Goal: Information Seeking & Learning: Compare options

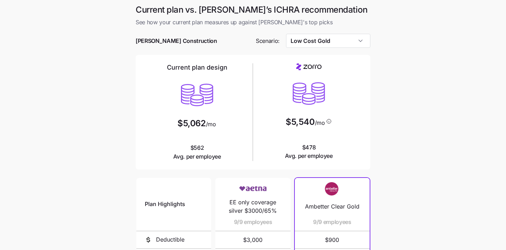
scroll to position [21, 0]
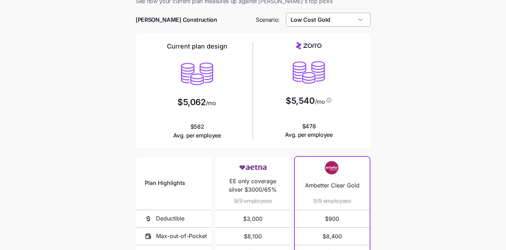
click at [361, 18] on input "Low Cost Gold" at bounding box center [328, 20] width 85 height 14
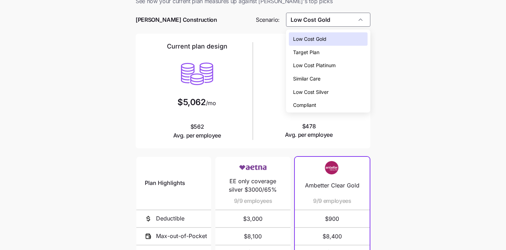
click at [355, 93] on div "Low Cost Silver" at bounding box center [328, 91] width 79 height 13
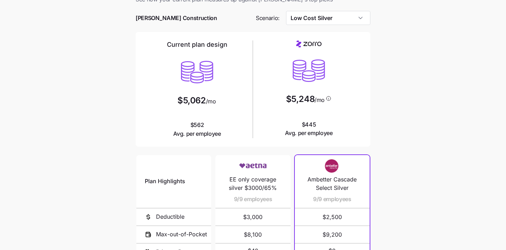
scroll to position [0, 0]
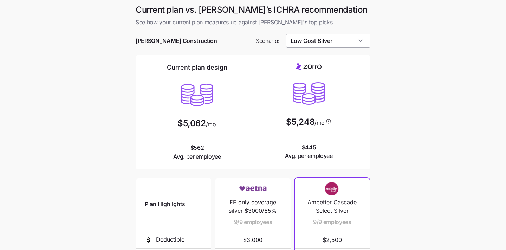
click at [345, 45] on input "Low Cost Silver" at bounding box center [328, 41] width 85 height 14
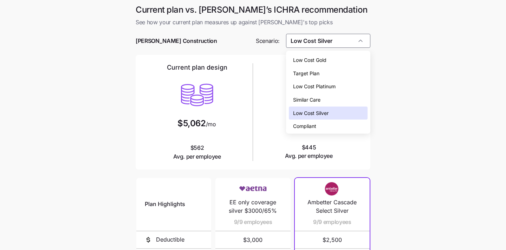
click at [346, 61] on div "Low Cost Gold" at bounding box center [328, 59] width 79 height 13
type input "Low Cost Gold"
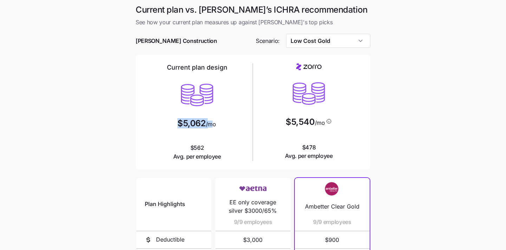
drag, startPoint x: 214, startPoint y: 125, endPoint x: 156, endPoint y: 125, distance: 57.3
click at [156, 125] on div "Current plan design $5,062 /mo $562 Avg. per employee" at bounding box center [197, 112] width 106 height 98
click at [210, 127] on span "/mo" at bounding box center [211, 124] width 10 height 6
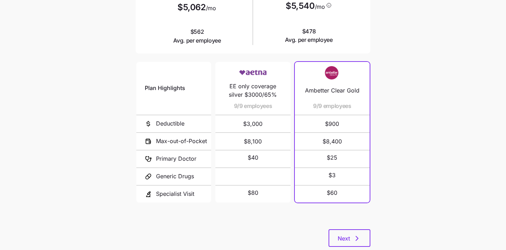
scroll to position [134, 0]
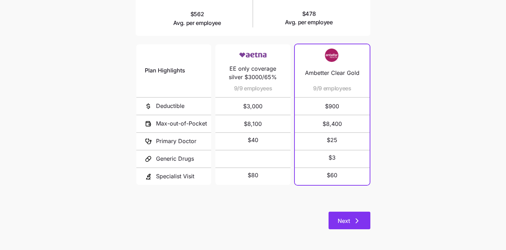
click at [350, 219] on span "Next" at bounding box center [350, 221] width 24 height 8
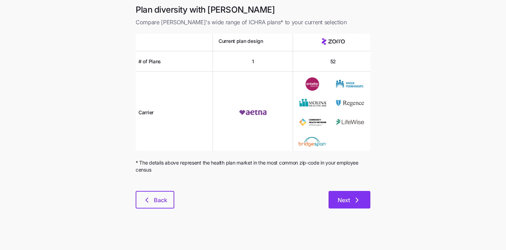
click at [350, 197] on span "Next" at bounding box center [350, 200] width 24 height 8
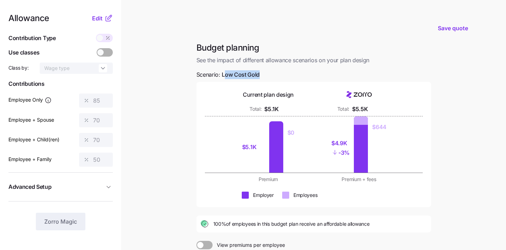
drag, startPoint x: 258, startPoint y: 73, endPoint x: 223, endPoint y: 73, distance: 34.8
click at [224, 73] on span "Low Cost Gold" at bounding box center [241, 74] width 38 height 9
click at [223, 73] on span "Low Cost Gold" at bounding box center [241, 74] width 38 height 9
click at [99, 17] on span "Edit" at bounding box center [97, 18] width 11 height 8
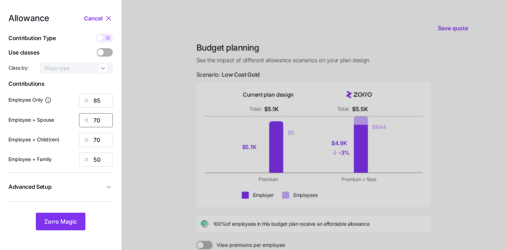
click at [102, 120] on input "70" at bounding box center [96, 120] width 34 height 14
type input "7"
type input "50"
click at [95, 137] on input "70" at bounding box center [96, 140] width 34 height 14
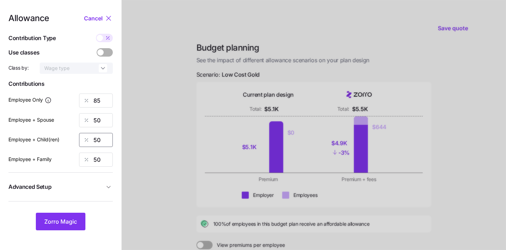
type input "50"
drag, startPoint x: 187, startPoint y: 138, endPoint x: 174, endPoint y: 157, distance: 23.7
click at [188, 138] on div at bounding box center [314, 173] width 385 height 346
click at [60, 218] on span "Zorro Magic" at bounding box center [60, 221] width 33 height 8
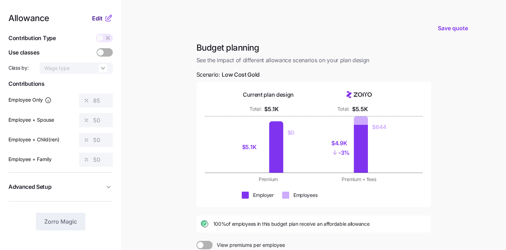
click at [96, 18] on span "Edit" at bounding box center [97, 18] width 11 height 8
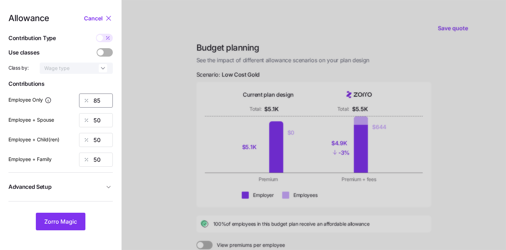
click at [102, 100] on input "85" at bounding box center [96, 101] width 34 height 14
type input "8"
click at [63, 219] on span "Zorro Magic" at bounding box center [60, 221] width 33 height 8
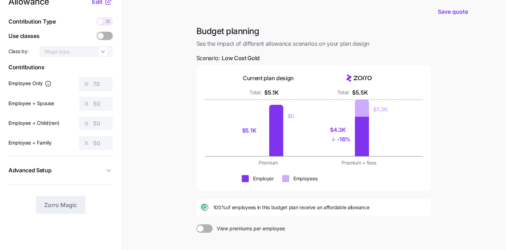
scroll to position [9, 0]
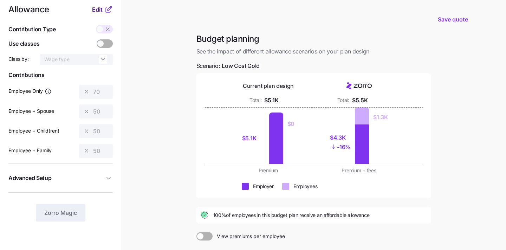
click at [98, 9] on span "Edit" at bounding box center [97, 9] width 11 height 8
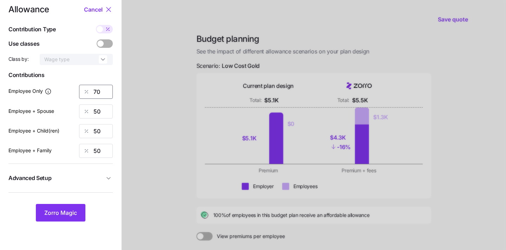
click at [100, 97] on input "70" at bounding box center [96, 92] width 34 height 14
type input "7"
type input "50"
click at [64, 213] on span "Zorro Magic" at bounding box center [60, 212] width 33 height 8
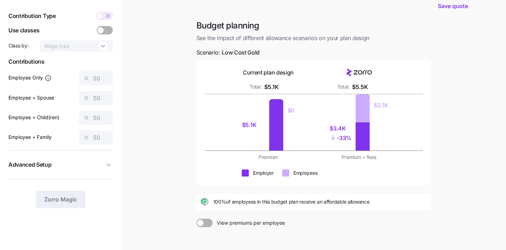
scroll to position [15, 0]
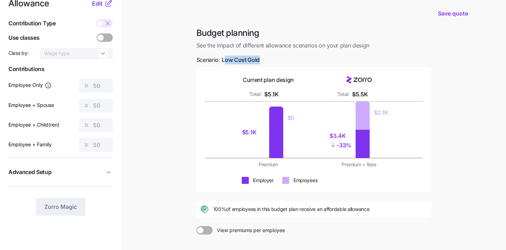
drag, startPoint x: 268, startPoint y: 59, endPoint x: 226, endPoint y: 60, distance: 41.1
click at [226, 60] on div "Budget planning See the impact of different allowance scenarios on your plan de…" at bounding box center [314, 160] width 246 height 267
click at [251, 60] on span "Low Cost Gold" at bounding box center [241, 60] width 38 height 9
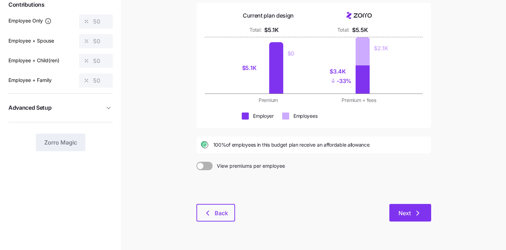
click at [414, 211] on icon "button" at bounding box center [418, 213] width 8 height 8
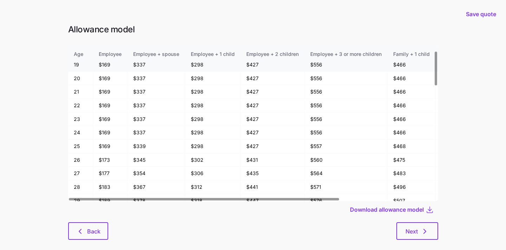
scroll to position [21, 0]
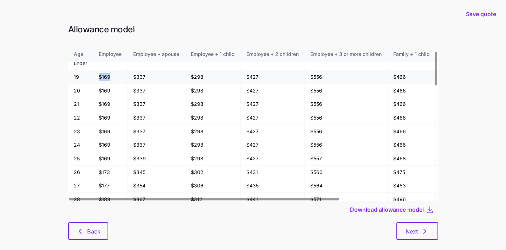
drag, startPoint x: 109, startPoint y: 76, endPoint x: 92, endPoint y: 76, distance: 16.5
click at [92, 76] on tr "19 $169 $337 $298 $427 $556 $466 $595 $725" at bounding box center [318, 77] width 500 height 14
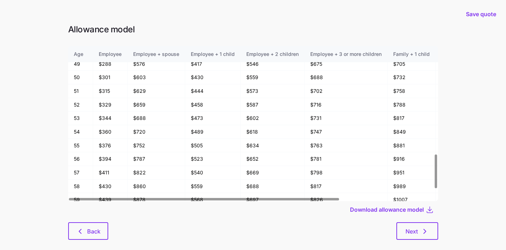
scroll to position [530, 0]
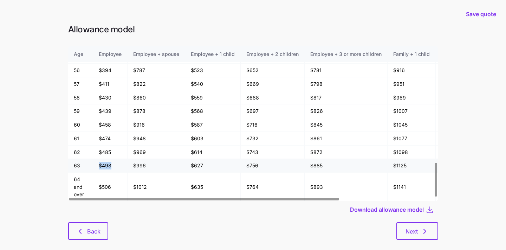
drag, startPoint x: 114, startPoint y: 162, endPoint x: 95, endPoint y: 163, distance: 19.0
click at [95, 163] on td "$498" at bounding box center [110, 166] width 34 height 14
click at [104, 167] on td "$498" at bounding box center [110, 166] width 34 height 14
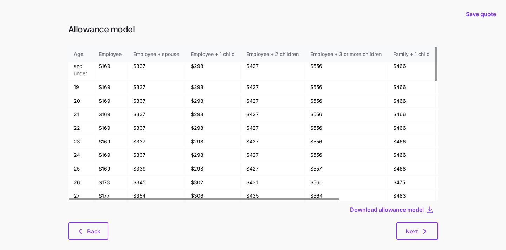
scroll to position [0, 0]
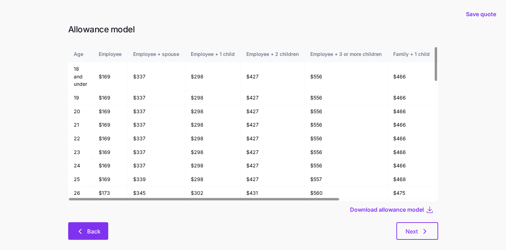
click at [100, 227] on button "Back" at bounding box center [88, 231] width 40 height 18
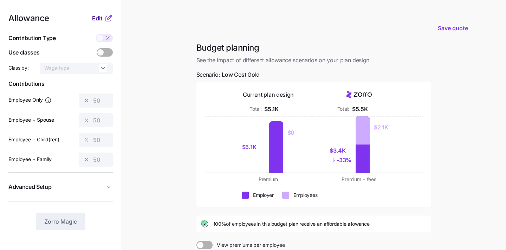
click at [96, 21] on span "Edit" at bounding box center [97, 18] width 11 height 8
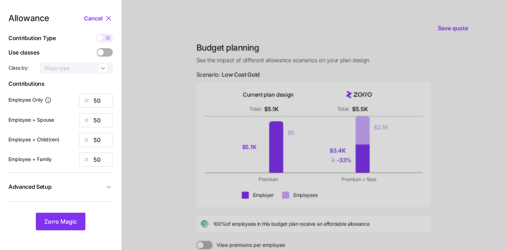
click at [102, 38] on span at bounding box center [100, 38] width 6 height 6
click at [96, 34] on input "checkbox" at bounding box center [96, 34] width 0 height 0
type input "239"
type input "478"
type input "445"
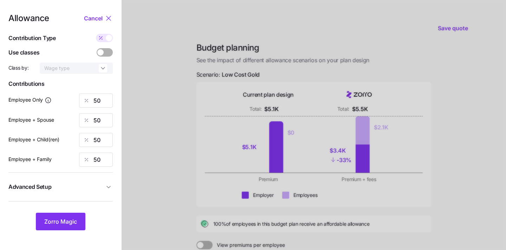
type input "684"
click at [111, 38] on span at bounding box center [109, 38] width 6 height 6
click at [96, 34] on input "checkbox" at bounding box center [96, 34] width 0 height 0
type input "50"
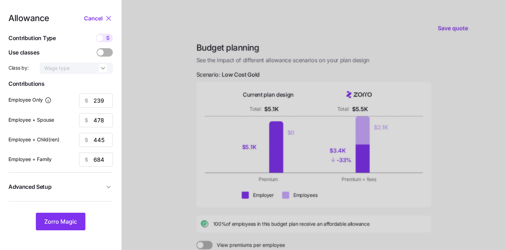
type input "50"
click at [63, 220] on span "Zorro Magic" at bounding box center [60, 221] width 33 height 8
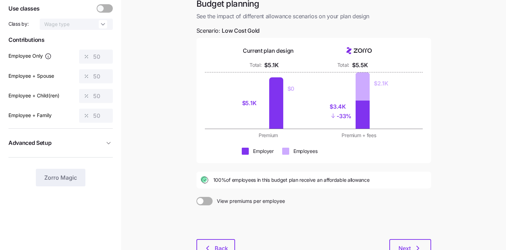
scroll to position [45, 0]
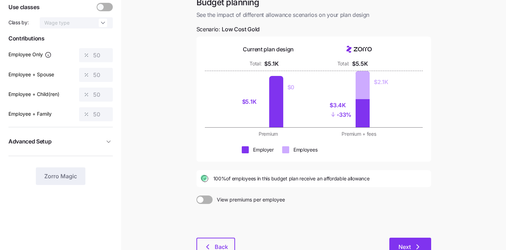
click at [408, 246] on span "Next" at bounding box center [405, 247] width 12 height 8
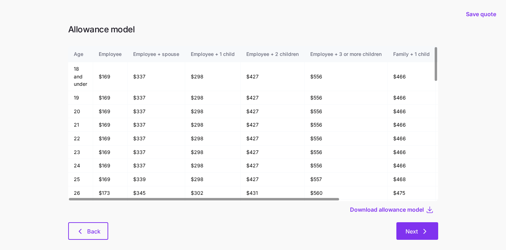
click at [417, 227] on span "Next" at bounding box center [412, 231] width 12 height 8
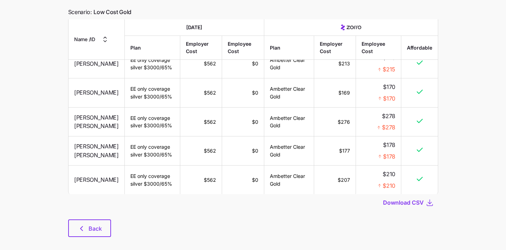
scroll to position [62, 0]
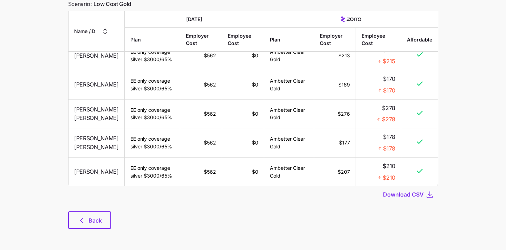
click at [83, 230] on div "Employee breakdown comparison Compare employee coverage and pricing between you…" at bounding box center [253, 103] width 381 height 267
click at [83, 223] on icon "button" at bounding box center [81, 220] width 8 height 8
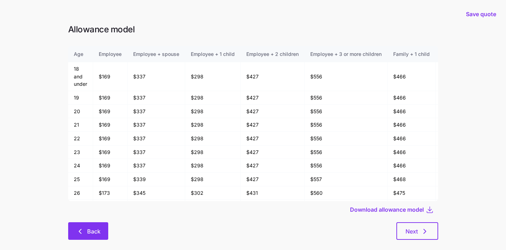
click at [84, 233] on icon "button" at bounding box center [80, 231] width 8 height 8
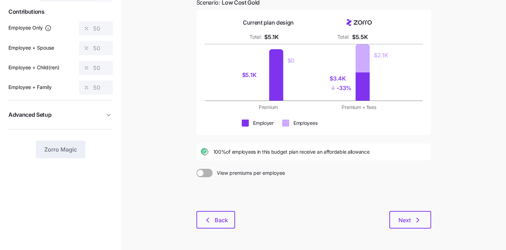
scroll to position [95, 0]
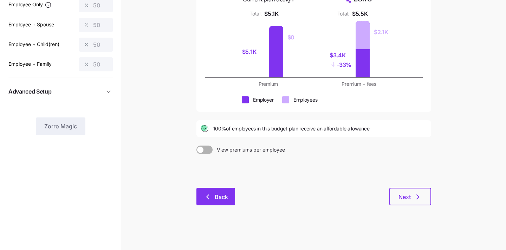
click at [209, 198] on icon "button" at bounding box center [208, 197] width 8 height 8
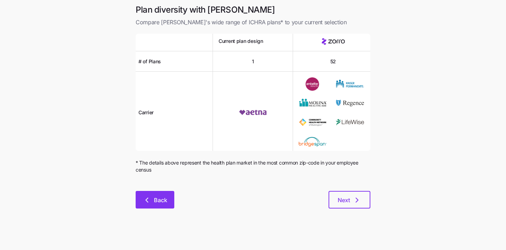
click at [147, 204] on icon "button" at bounding box center [147, 200] width 8 height 8
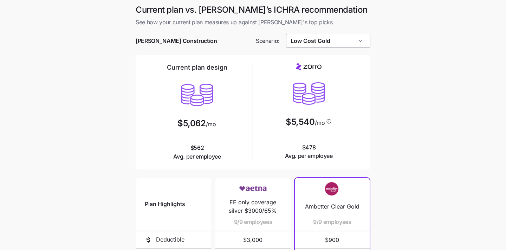
click at [341, 36] on input "Low Cost Gold" at bounding box center [328, 41] width 85 height 14
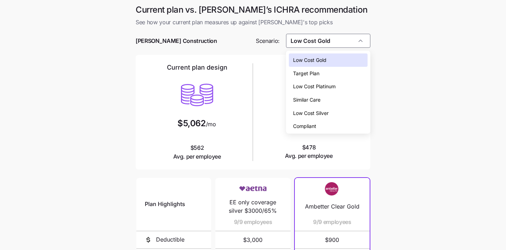
click at [346, 83] on div "Low Cost Platinum" at bounding box center [328, 86] width 79 height 13
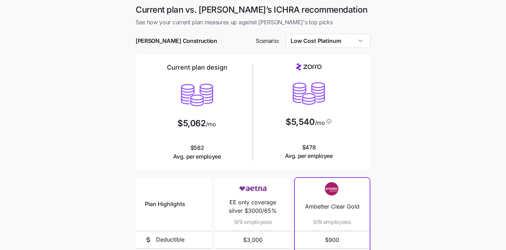
click at [368, 112] on div "Current plan design $5,062 /mo $562 Avg. per employee $5,540 /mo $478 Avg. per …" at bounding box center [253, 112] width 235 height 115
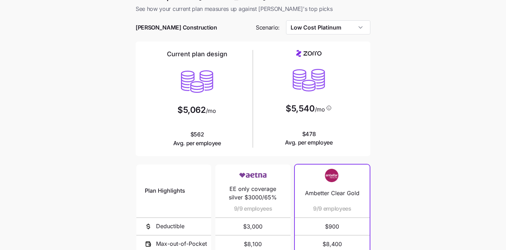
scroll to position [14, 0]
click at [341, 30] on input "Low Cost Platinum" at bounding box center [328, 27] width 85 height 14
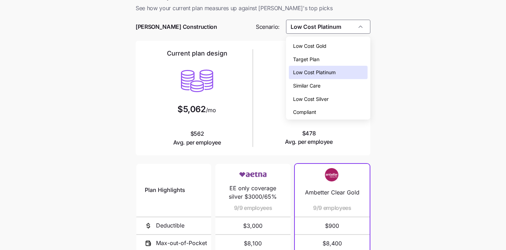
click at [337, 97] on div "Low Cost Silver" at bounding box center [328, 98] width 79 height 13
type input "Low Cost Silver"
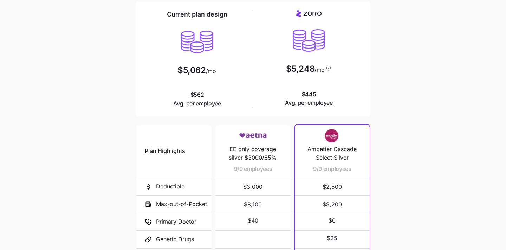
scroll to position [134, 0]
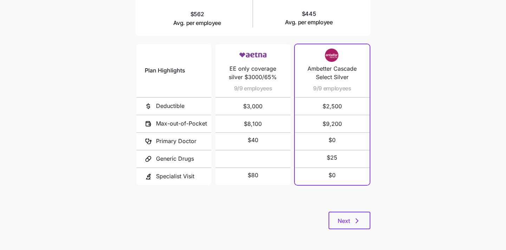
click at [345, 231] on div "Current plan vs. [PERSON_NAME]’s ICHRA recommendation See how your current plan…" at bounding box center [253, 54] width 246 height 367
click at [345, 227] on button "Next" at bounding box center [350, 221] width 42 height 18
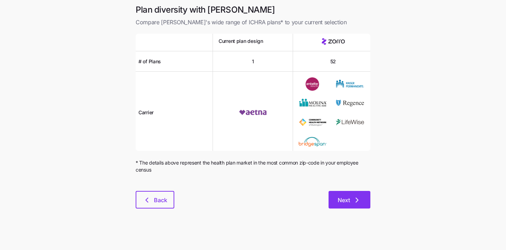
click at [347, 199] on span "Next" at bounding box center [344, 200] width 12 height 8
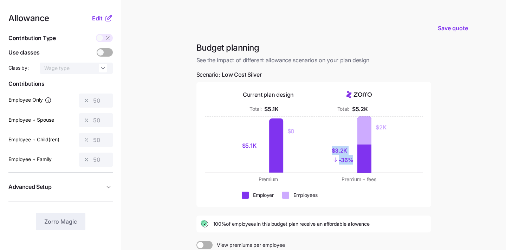
drag, startPoint x: 348, startPoint y: 146, endPoint x: 337, endPoint y: 169, distance: 26.1
click at [337, 169] on div "$3.2K - 36%" at bounding box center [346, 155] width 22 height 35
click at [342, 170] on div "$3.2K - 36%" at bounding box center [346, 155] width 22 height 35
drag, startPoint x: 330, startPoint y: 152, endPoint x: 351, endPoint y: 159, distance: 22.6
click at [352, 159] on div "$3.2K - 36% $2K" at bounding box center [359, 144] width 82 height 56
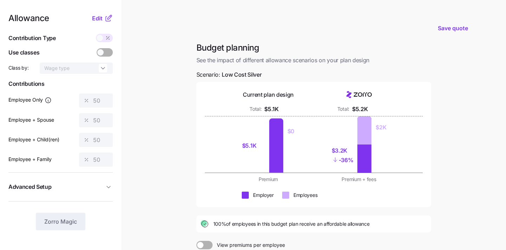
click at [352, 172] on div "$3.2K - 36%" at bounding box center [346, 155] width 22 height 35
drag, startPoint x: 368, startPoint y: 141, endPoint x: 368, endPoint y: 126, distance: 15.5
click at [368, 134] on div at bounding box center [365, 130] width 14 height 28
drag, startPoint x: 386, startPoint y: 132, endPoint x: 369, endPoint y: 132, distance: 17.2
click at [369, 132] on div "$3.2K - 36% $2K" at bounding box center [359, 144] width 82 height 56
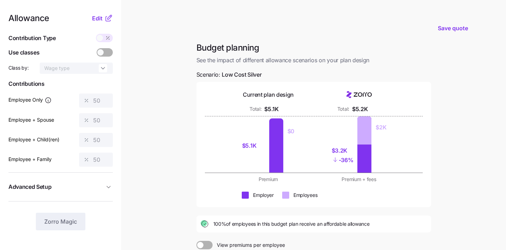
click at [229, 74] on span "Low Cost Silver" at bounding box center [242, 74] width 40 height 9
drag, startPoint x: 251, startPoint y: 75, endPoint x: 217, endPoint y: 75, distance: 34.1
click at [218, 75] on span "Scenario: Low Cost Silver" at bounding box center [229, 74] width 65 height 9
click at [217, 75] on span "Scenario: Low Cost Silver" at bounding box center [229, 74] width 65 height 9
click at [97, 16] on span "Edit" at bounding box center [97, 18] width 11 height 8
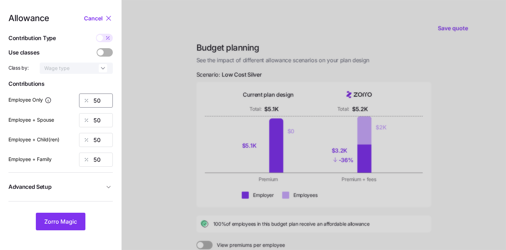
click at [103, 98] on input "50" at bounding box center [96, 101] width 34 height 14
type input "5"
click at [153, 138] on div at bounding box center [314, 173] width 385 height 346
click at [64, 219] on span "Zorro Magic" at bounding box center [60, 221] width 33 height 8
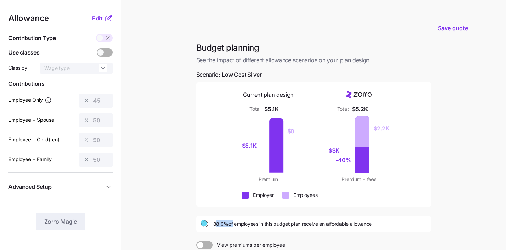
drag, startPoint x: 215, startPoint y: 223, endPoint x: 231, endPoint y: 223, distance: 15.5
click at [232, 223] on span "88.9% of employees in this budget plan receive an affordable allowance" at bounding box center [292, 223] width 159 height 7
click at [231, 223] on span "88.9% of employees in this budget plan receive an affordable allowance" at bounding box center [292, 223] width 159 height 7
drag, startPoint x: 231, startPoint y: 223, endPoint x: 206, endPoint y: 223, distance: 25.0
click at [206, 223] on div "88.9% of employees in this budget plan receive an affordable allowance" at bounding box center [314, 224] width 226 height 8
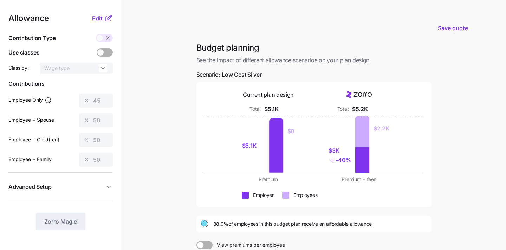
click at [216, 223] on span "88.9% of employees in this budget plan receive an affordable allowance" at bounding box center [292, 223] width 159 height 7
click at [231, 230] on div "88.9% of employees in this budget plan receive an affordable allowance" at bounding box center [314, 223] width 235 height 17
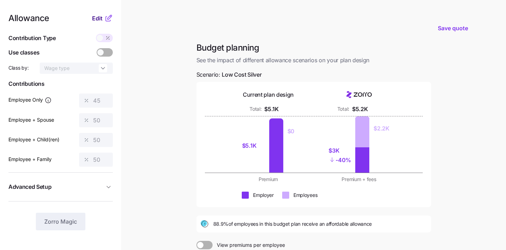
click at [98, 21] on span "Edit" at bounding box center [97, 18] width 11 height 8
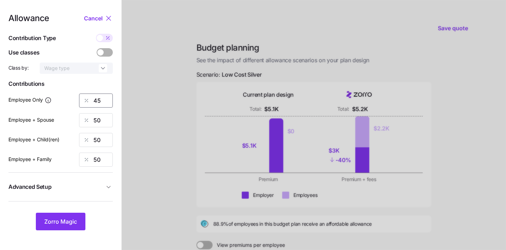
click at [105, 102] on input "45" at bounding box center [96, 101] width 34 height 14
type input "4"
type input "50"
click at [60, 224] on span "Zorro Magic" at bounding box center [60, 221] width 33 height 8
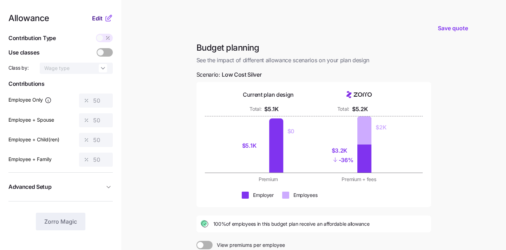
click at [97, 17] on span "Edit" at bounding box center [97, 18] width 11 height 8
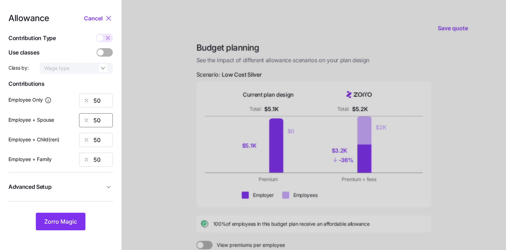
click at [101, 116] on input "50" at bounding box center [96, 120] width 34 height 14
type input "0"
click at [98, 144] on input "50" at bounding box center [96, 140] width 34 height 14
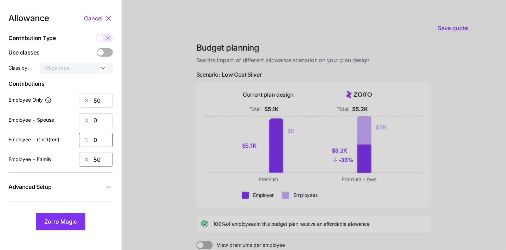
type input "0"
click at [99, 156] on input "50" at bounding box center [96, 160] width 34 height 14
type input "0"
click at [58, 213] on button "Zorro Magic" at bounding box center [61, 222] width 50 height 18
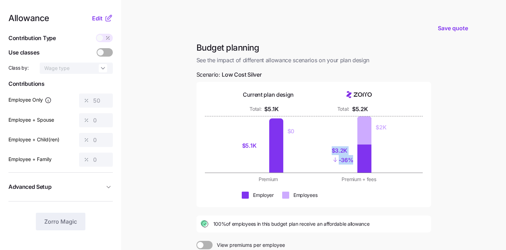
drag, startPoint x: 333, startPoint y: 150, endPoint x: 355, endPoint y: 161, distance: 24.8
click at [356, 161] on div "$3.2K - 36%" at bounding box center [346, 155] width 22 height 35
click at [355, 161] on div "$3.2K - 36%" at bounding box center [346, 155] width 22 height 35
drag, startPoint x: 354, startPoint y: 161, endPoint x: 327, endPoint y: 149, distance: 29.0
click at [327, 149] on div "$3.2K - 36% $2K" at bounding box center [359, 144] width 82 height 56
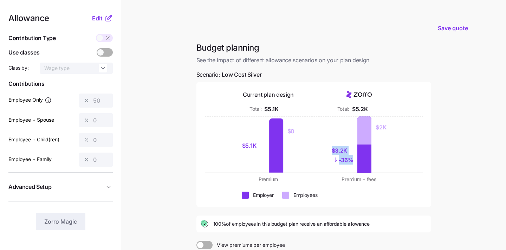
click at [327, 149] on div "$3.2K - 36% $2K" at bounding box center [359, 144] width 82 height 56
drag, startPoint x: 225, startPoint y: 225, endPoint x: 209, endPoint y: 225, distance: 16.2
click at [209, 225] on div "100% of employees in this budget plan receive an affordable allowance" at bounding box center [314, 224] width 226 height 8
click at [208, 225] on icon at bounding box center [205, 224] width 8 height 8
